Goal: Task Accomplishment & Management: Manage account settings

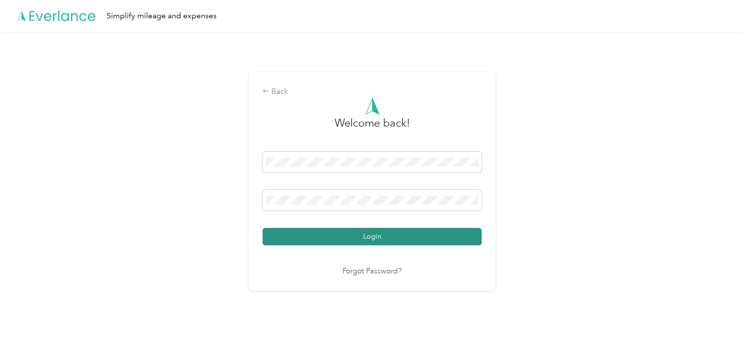
click at [337, 229] on button "Login" at bounding box center [372, 236] width 219 height 17
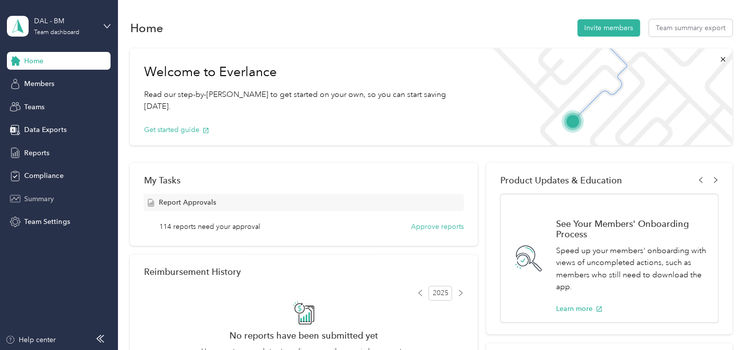
click at [65, 198] on div "Summary" at bounding box center [59, 199] width 104 height 18
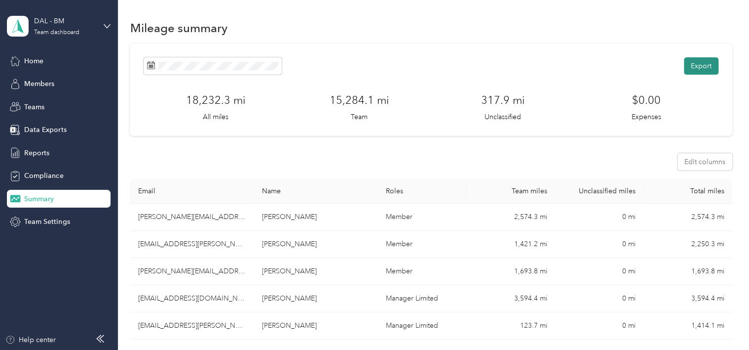
click at [706, 65] on button "Export" at bounding box center [701, 65] width 35 height 17
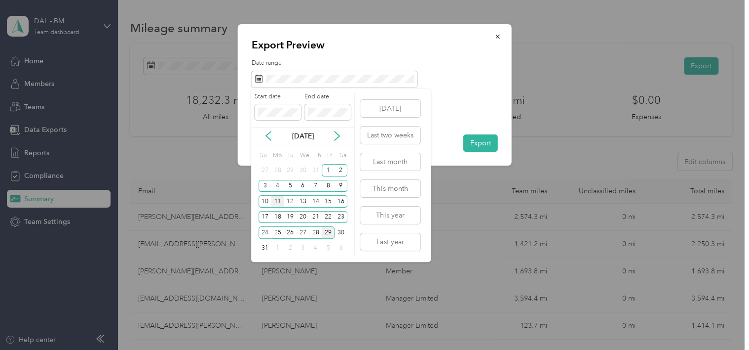
click at [276, 202] on div "11" at bounding box center [278, 201] width 13 height 12
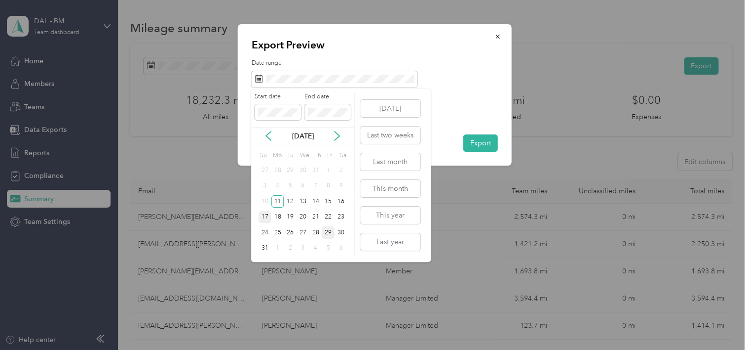
click at [265, 217] on div "17" at bounding box center [265, 217] width 13 height 12
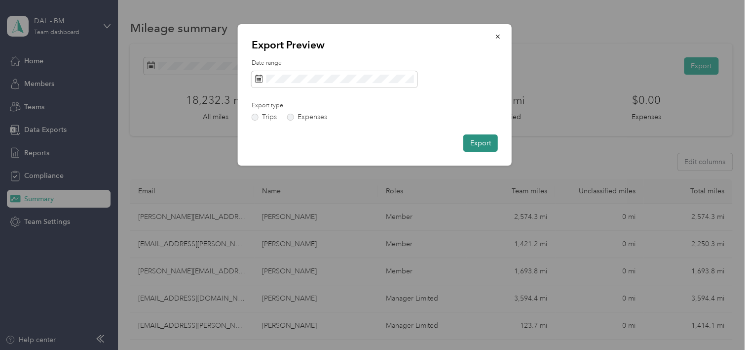
click at [481, 144] on button "Export" at bounding box center [481, 142] width 35 height 17
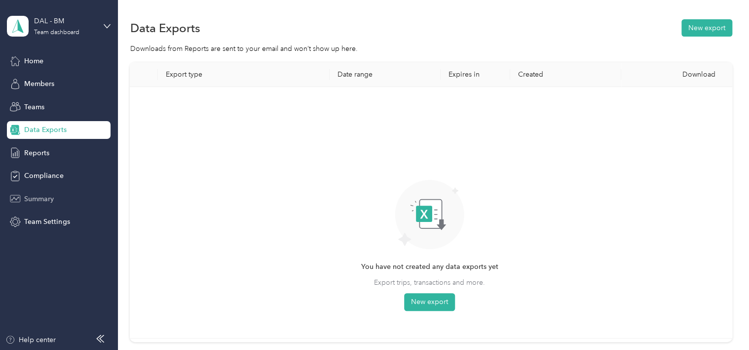
click at [60, 200] on div "Summary" at bounding box center [59, 199] width 104 height 18
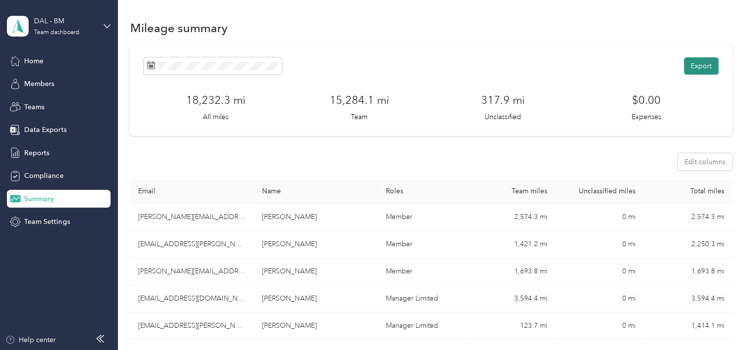
click at [711, 65] on button "Export" at bounding box center [701, 65] width 35 height 17
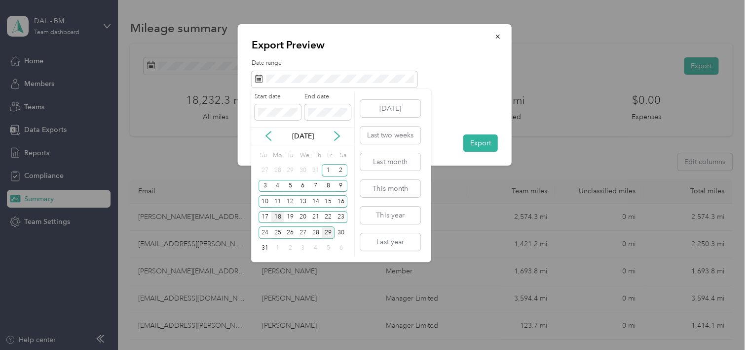
click at [279, 215] on div "18" at bounding box center [278, 217] width 13 height 12
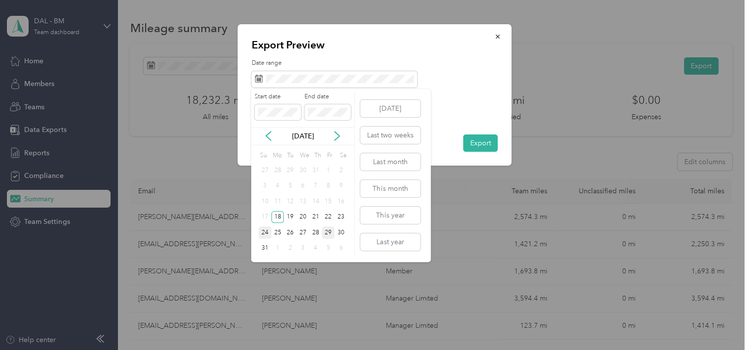
click at [266, 232] on div "24" at bounding box center [265, 232] width 13 height 12
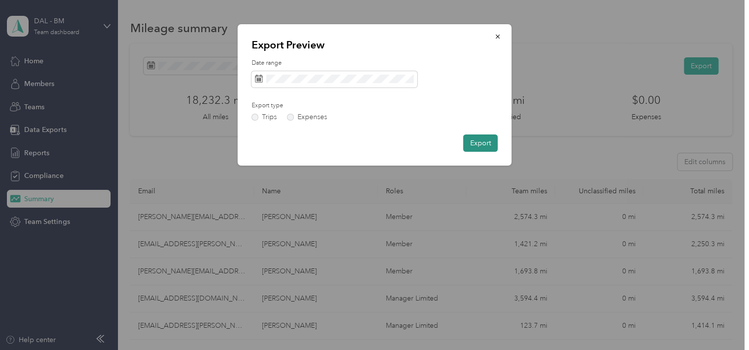
click at [474, 148] on button "Export" at bounding box center [481, 142] width 35 height 17
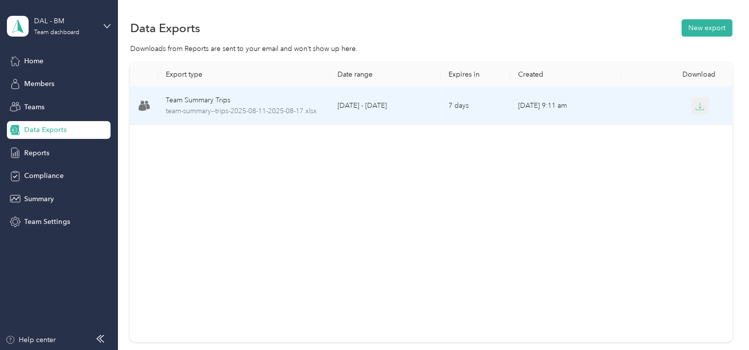
click at [696, 105] on icon "button" at bounding box center [700, 106] width 9 height 9
click at [699, 106] on icon "button" at bounding box center [700, 105] width 3 height 6
